Goal: Task Accomplishment & Management: Use online tool/utility

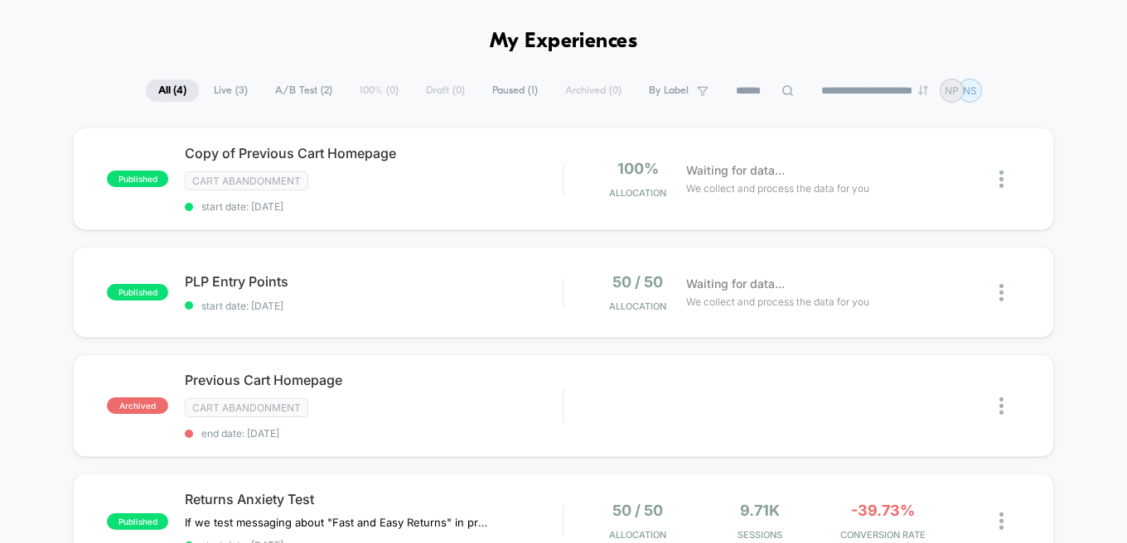
scroll to position [53, 0]
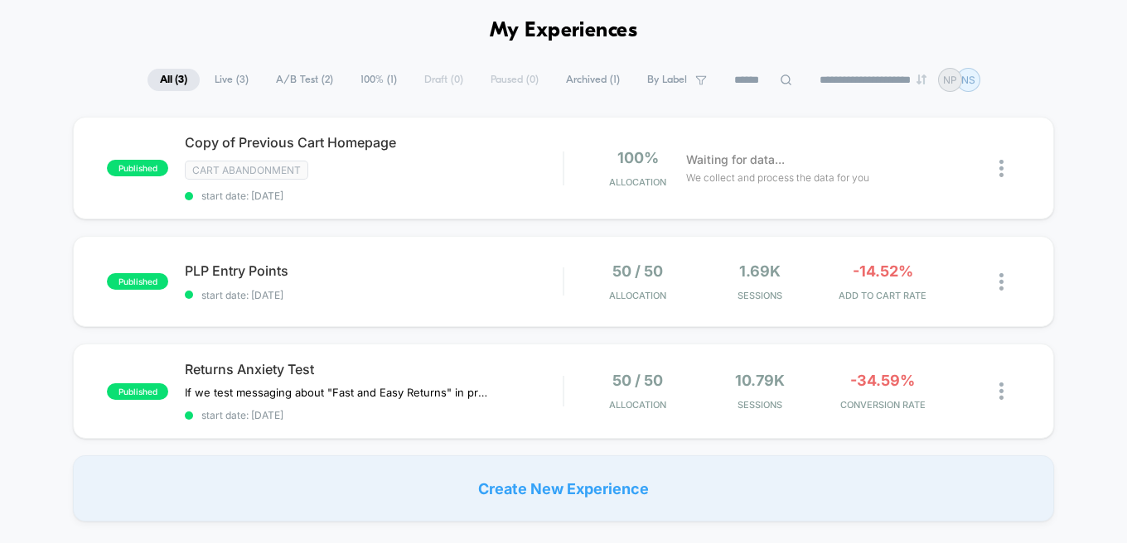
scroll to position [67, 0]
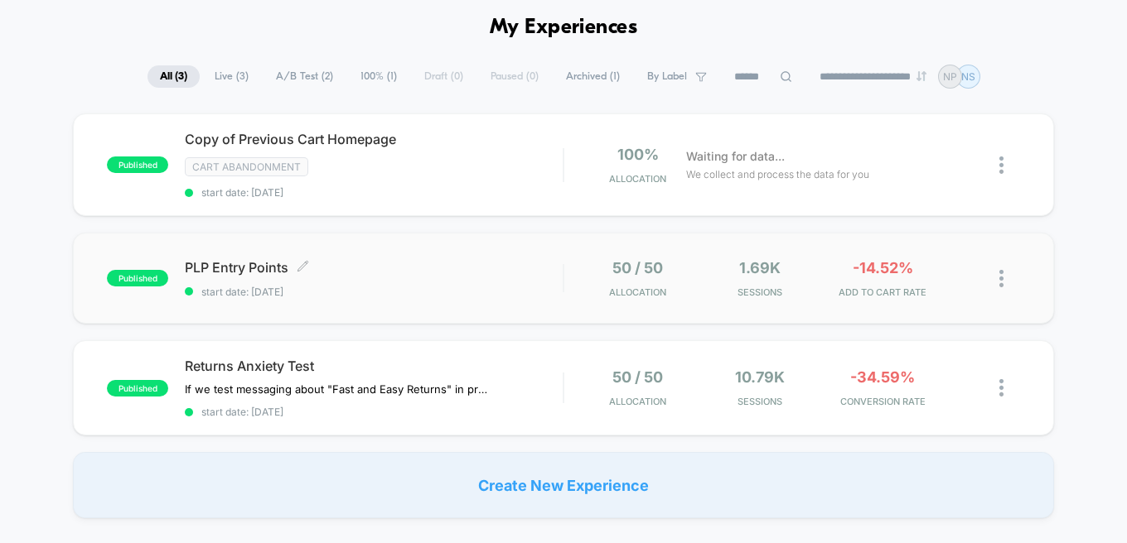
click at [418, 294] on span "start date: [DATE]" at bounding box center [374, 292] width 378 height 12
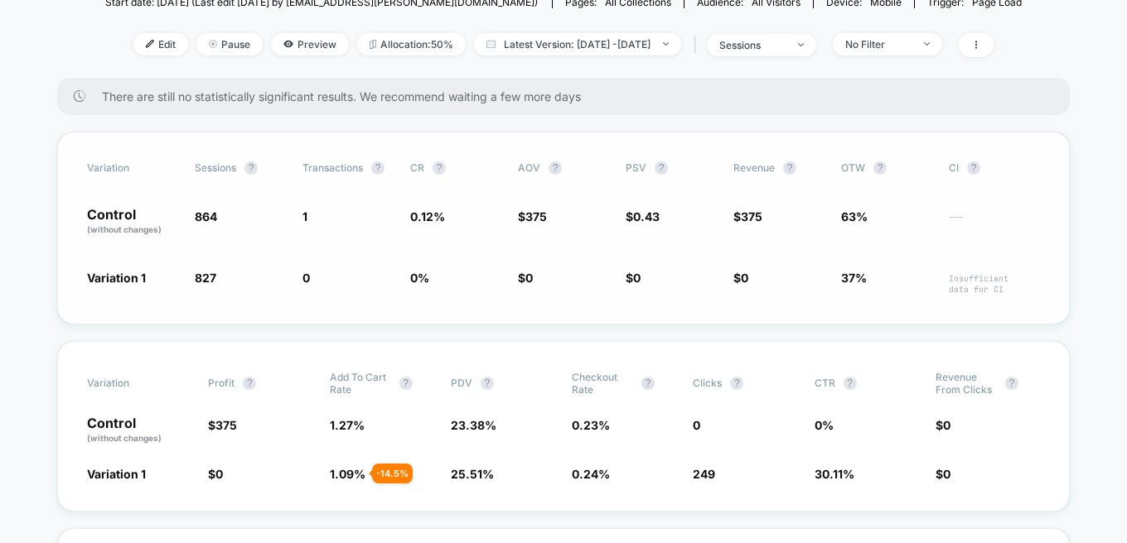
scroll to position [205, 0]
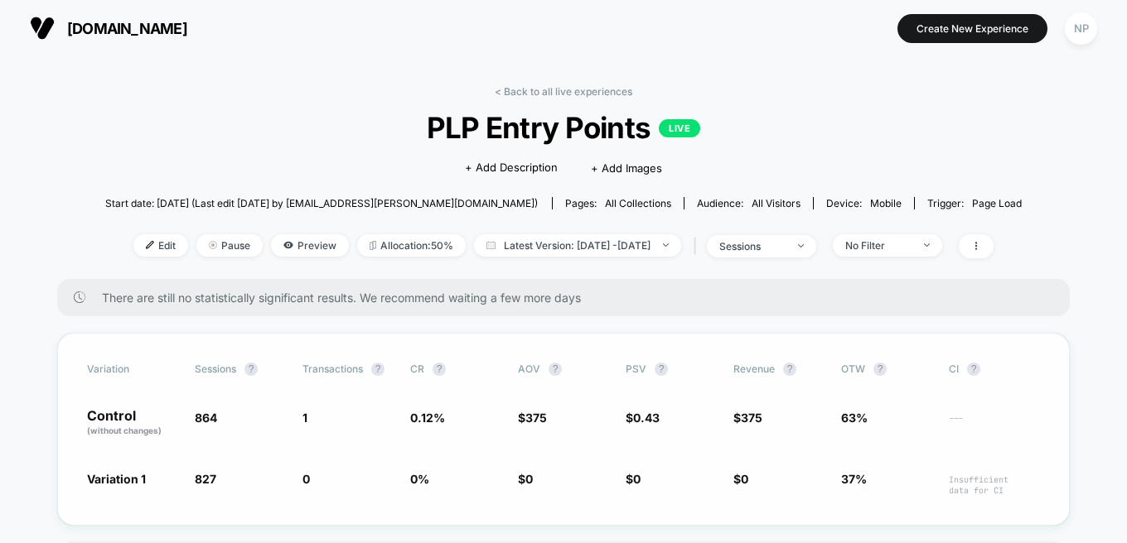
scroll to position [0, 0]
click at [146, 245] on img at bounding box center [150, 246] width 8 height 8
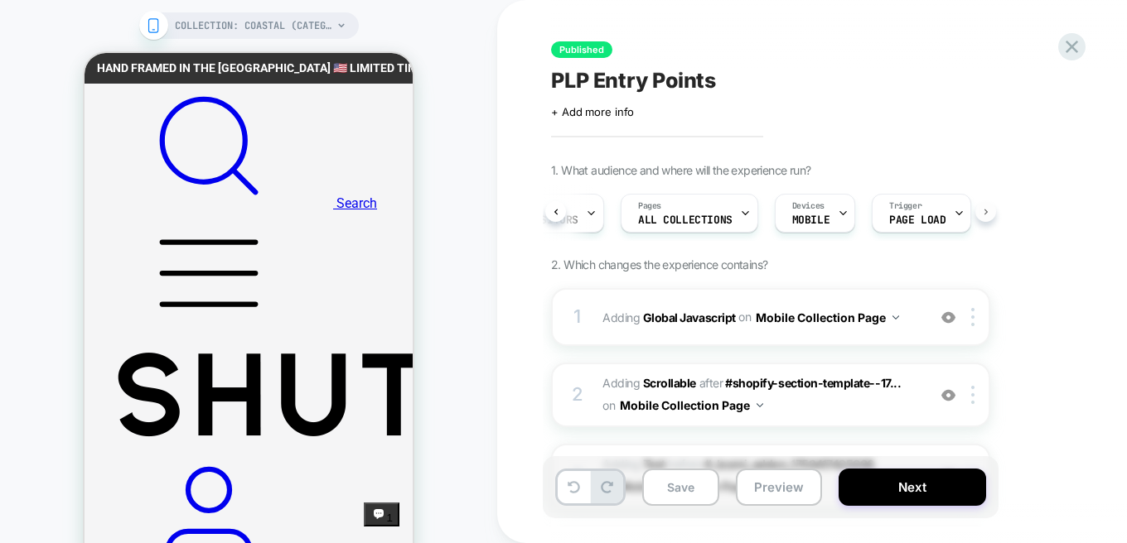
scroll to position [0, 79]
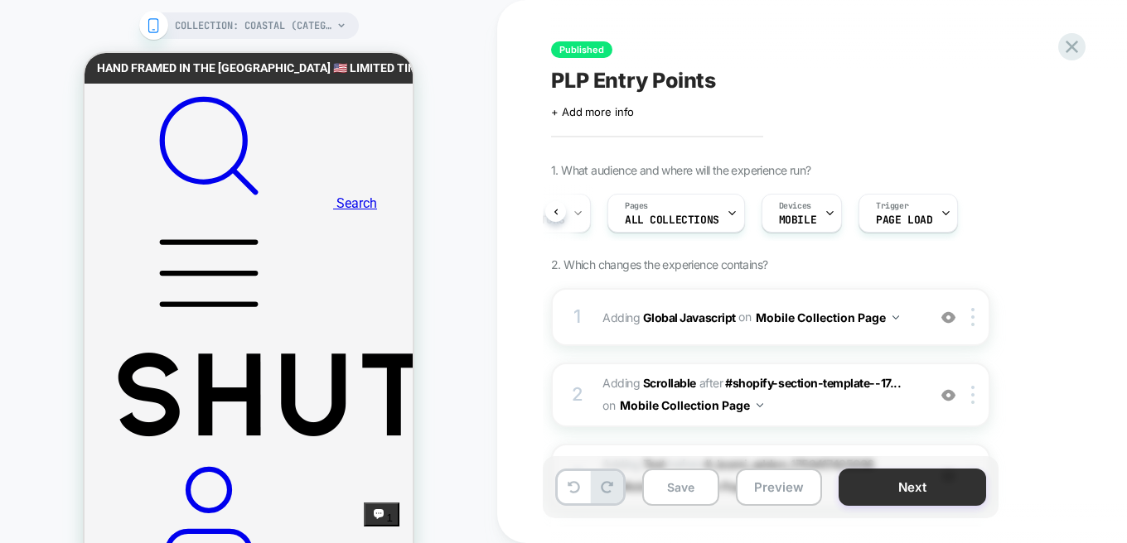
click at [927, 475] on button "Next" at bounding box center [911, 487] width 147 height 37
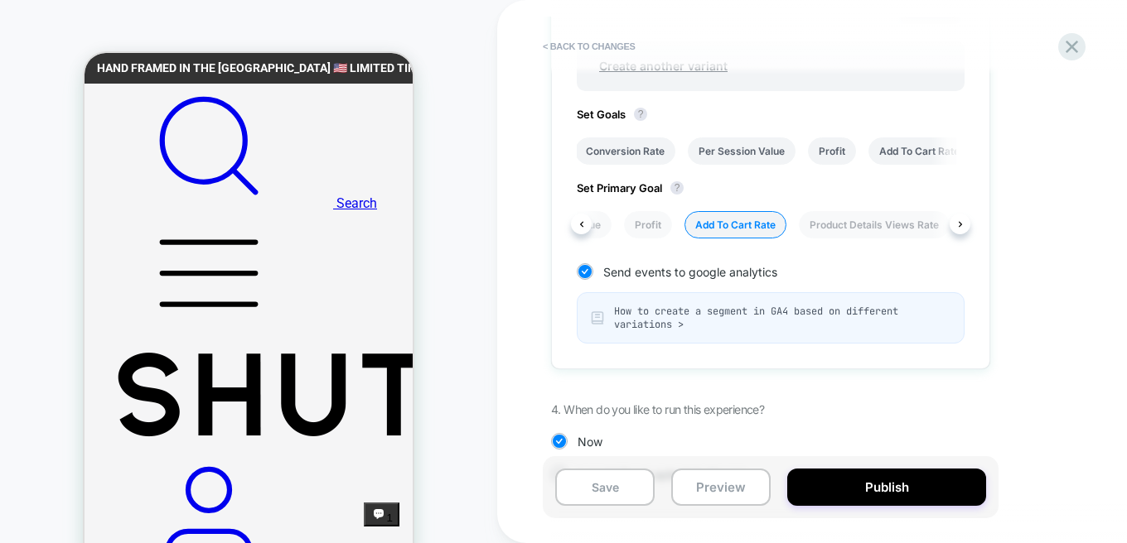
scroll to position [0, 229]
click at [811, 216] on li "Product Details Views Rate" at bounding box center [830, 224] width 151 height 27
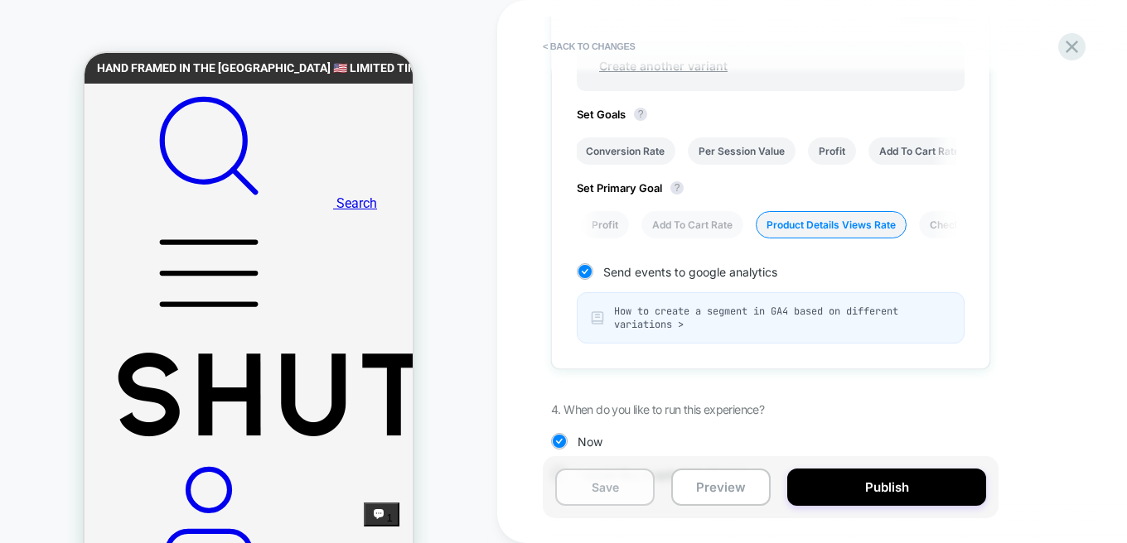
click at [609, 499] on button "Save" at bounding box center [604, 487] width 99 height 37
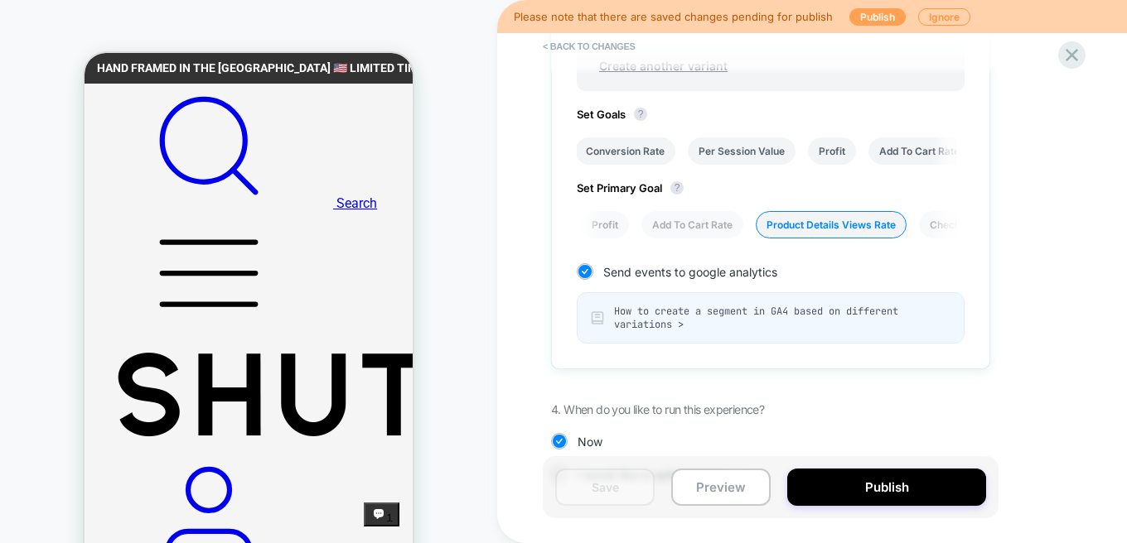
click at [867, 13] on button "Publish" at bounding box center [877, 16] width 56 height 17
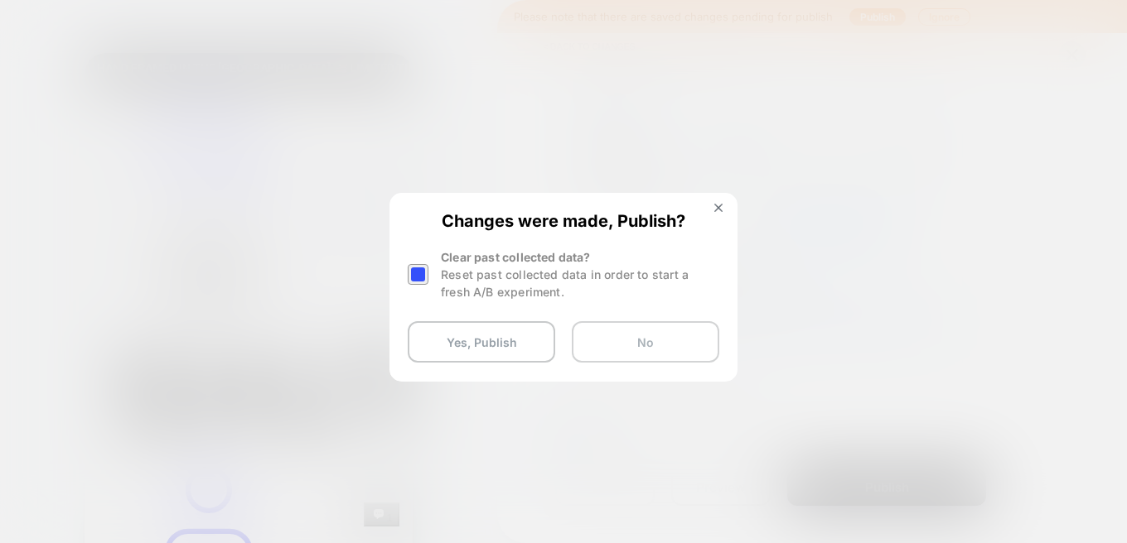
click at [608, 330] on button "No" at bounding box center [645, 341] width 147 height 41
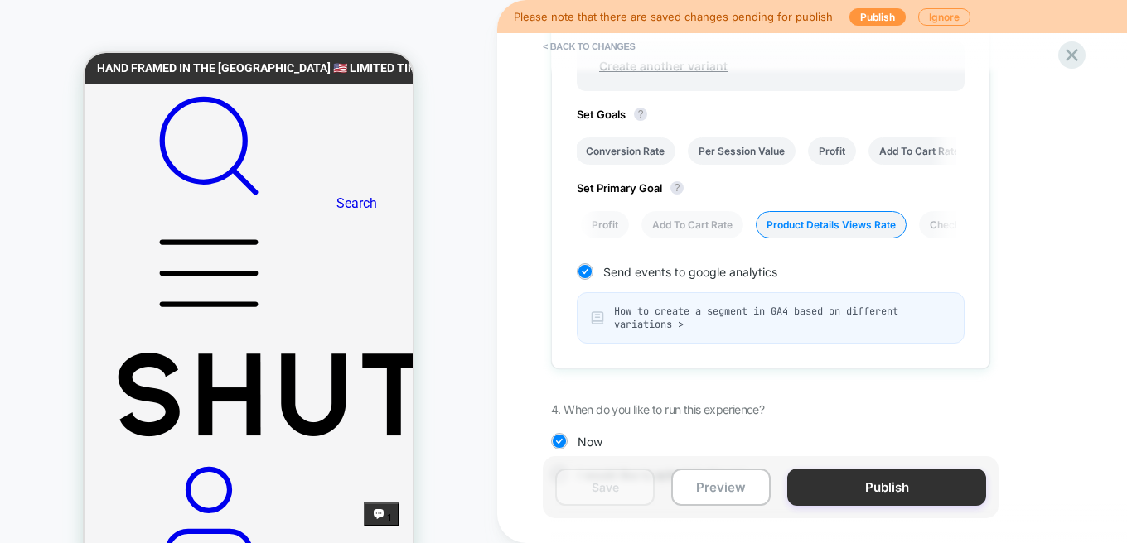
click at [914, 480] on button "Publish" at bounding box center [886, 487] width 199 height 37
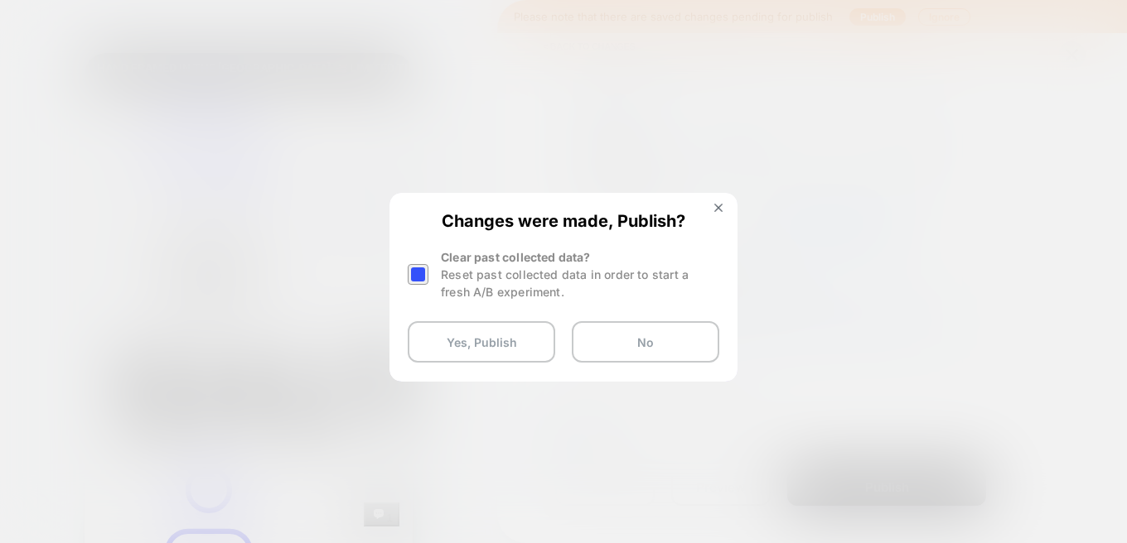
click at [423, 280] on div at bounding box center [418, 274] width 21 height 21
click at [470, 341] on button "Yes, Publish" at bounding box center [481, 341] width 147 height 41
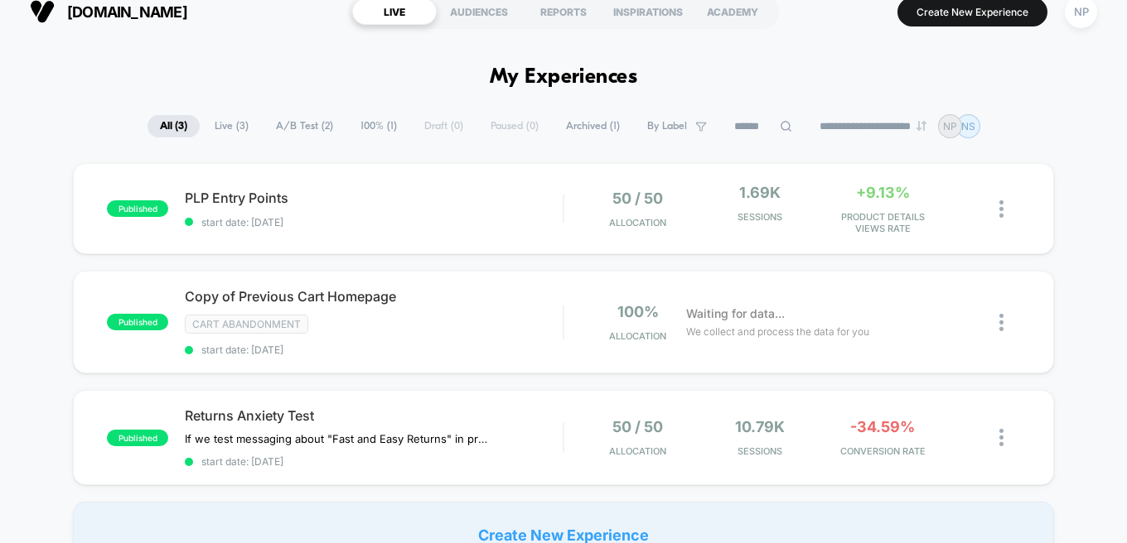
scroll to position [104, 0]
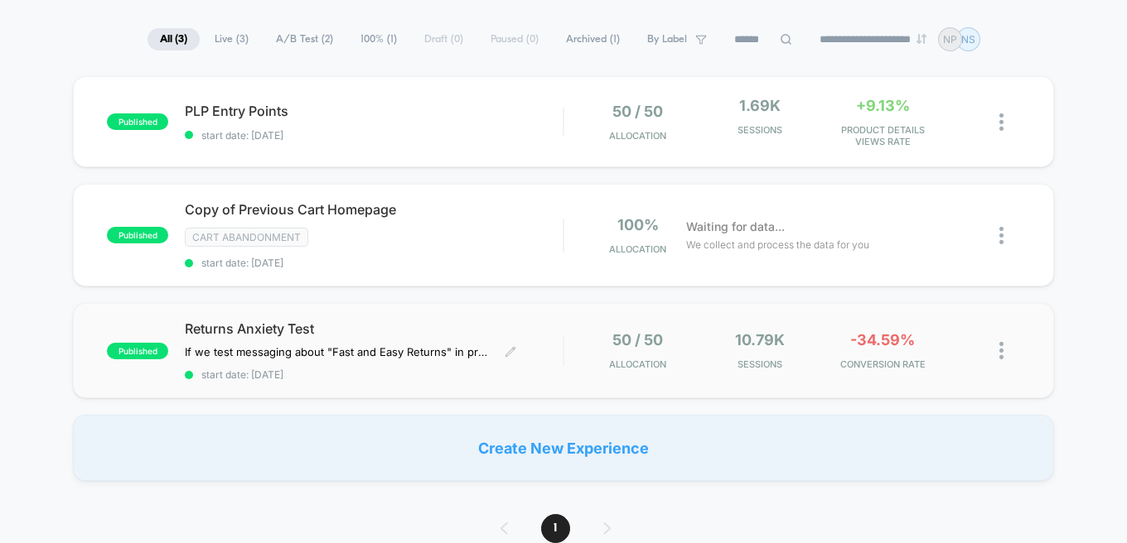
click at [416, 337] on span "Returns Anxiety Test" at bounding box center [374, 329] width 378 height 17
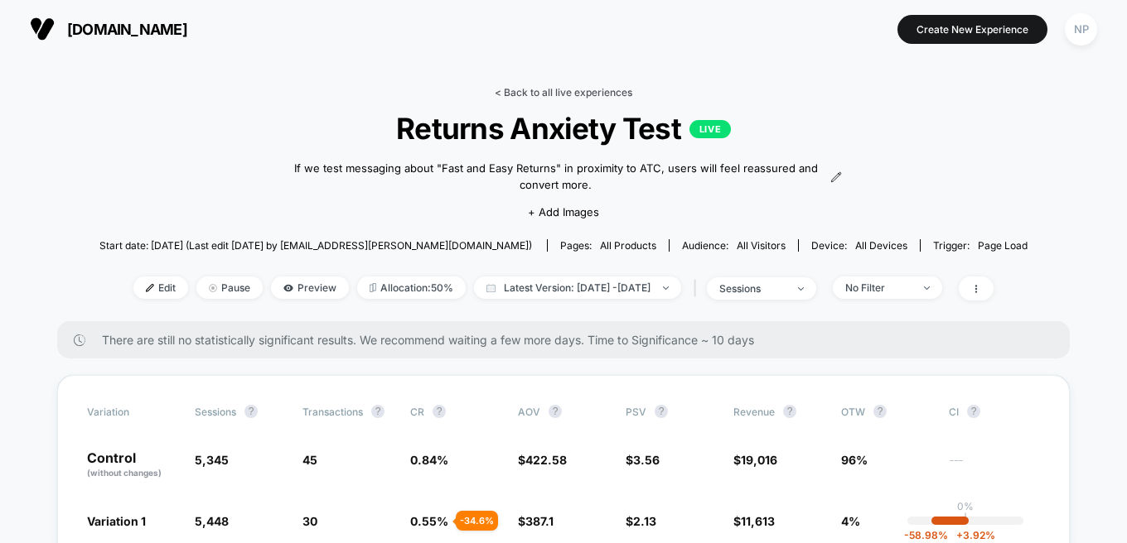
click at [588, 91] on link "< Back to all live experiences" at bounding box center [564, 92] width 138 height 12
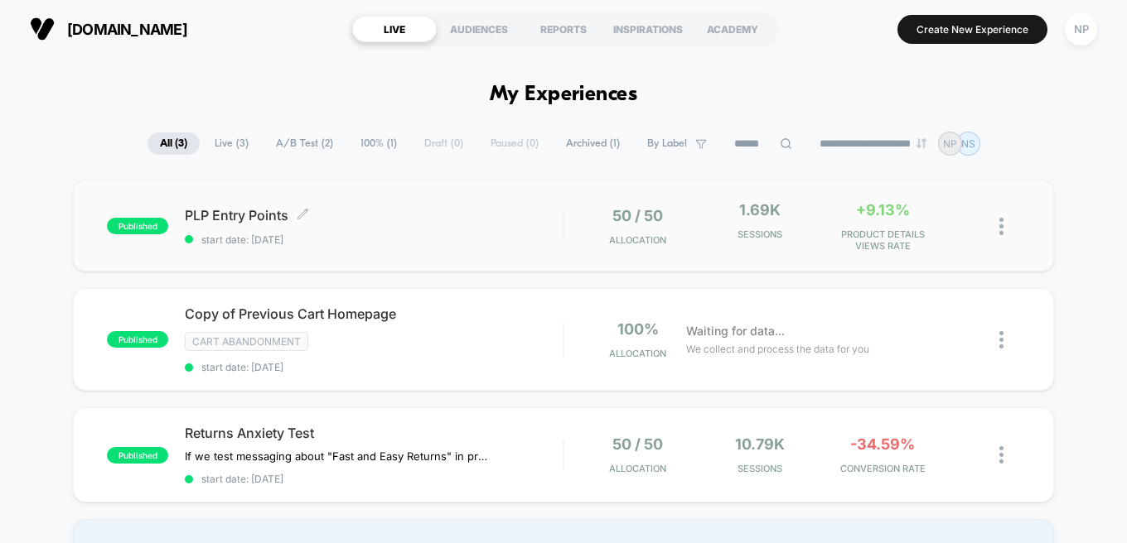
click at [263, 216] on span "PLP Entry Points Click to edit experience details" at bounding box center [374, 215] width 378 height 17
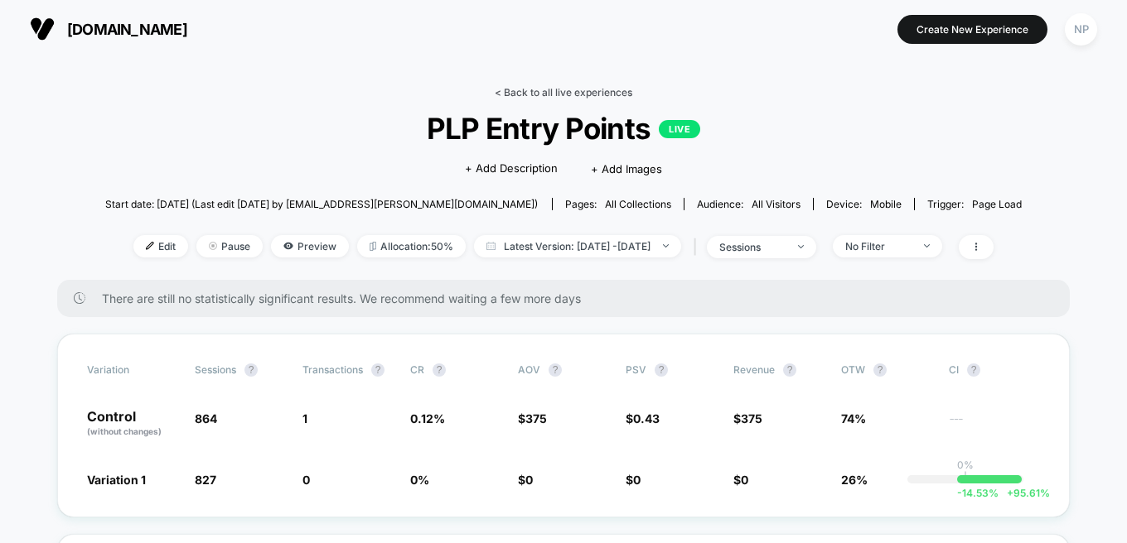
click at [540, 89] on link "< Back to all live experiences" at bounding box center [564, 92] width 138 height 12
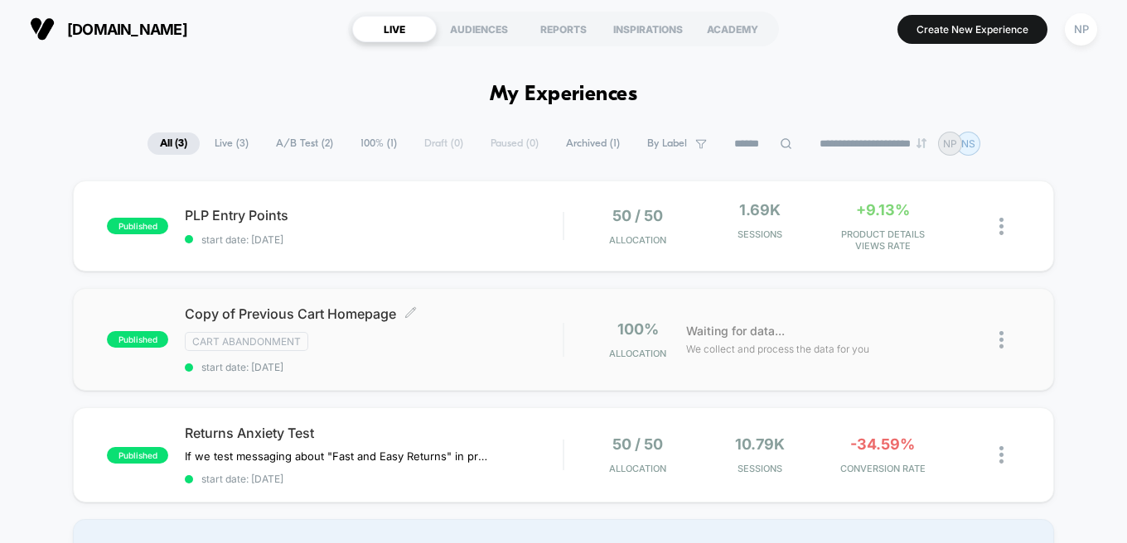
click at [464, 321] on span "Copy of Previous Cart Homepage Click to edit experience details" at bounding box center [374, 314] width 378 height 17
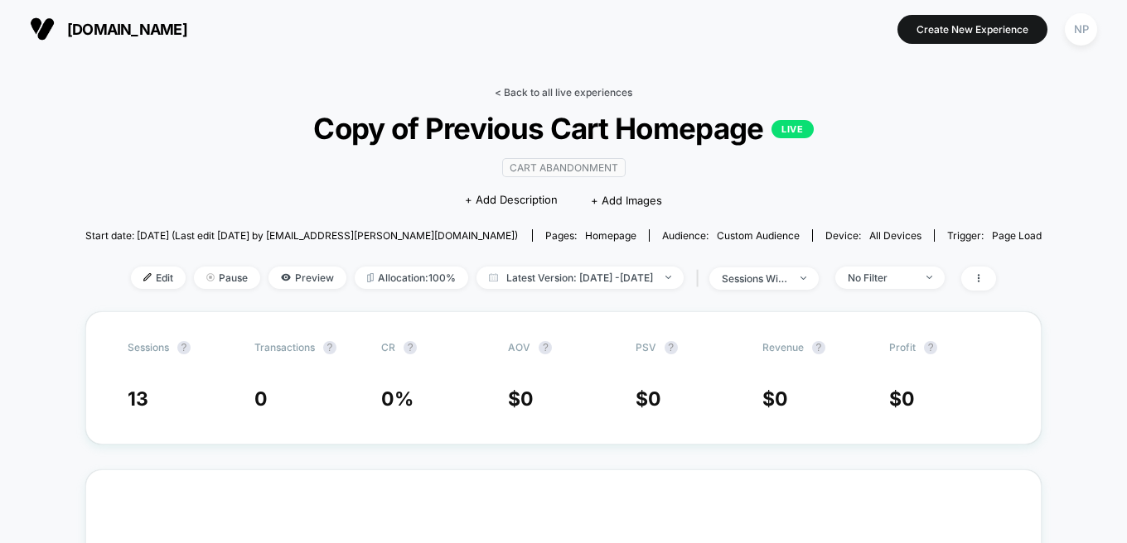
click at [559, 93] on link "< Back to all live experiences" at bounding box center [564, 92] width 138 height 12
